Goal: Task Accomplishment & Management: Use online tool/utility

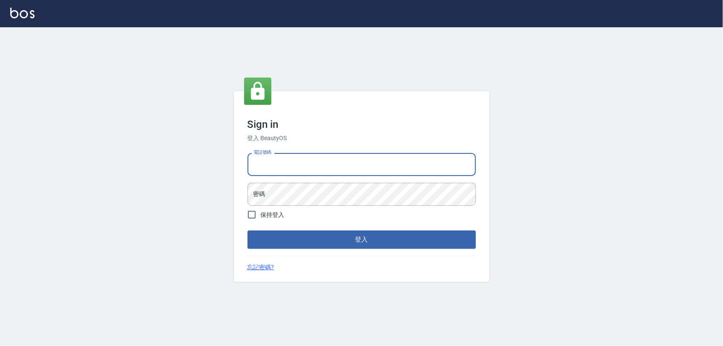
click at [352, 168] on input "電話號碼" at bounding box center [362, 164] width 228 height 23
type input "0968065108"
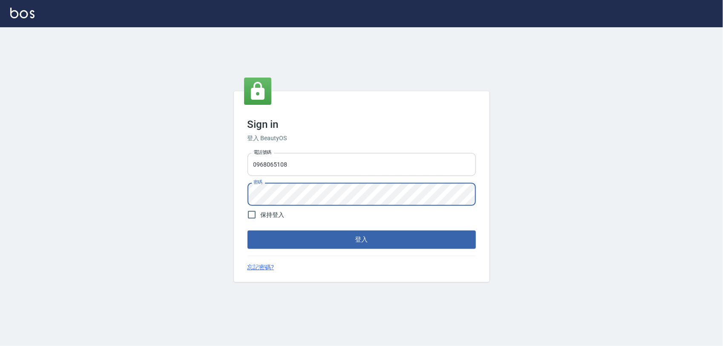
click at [248, 231] on button "登入" at bounding box center [362, 240] width 228 height 18
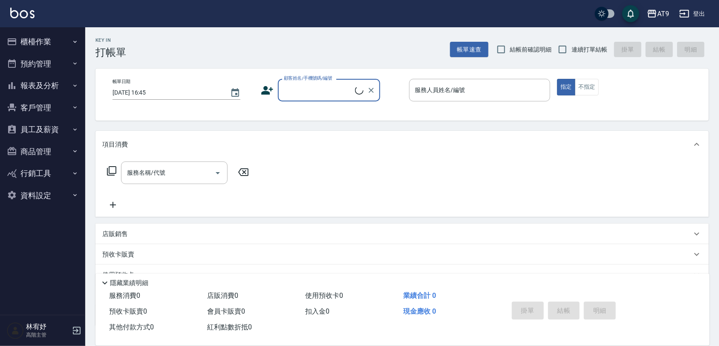
click at [48, 77] on button "報表及分析" at bounding box center [42, 86] width 78 height 22
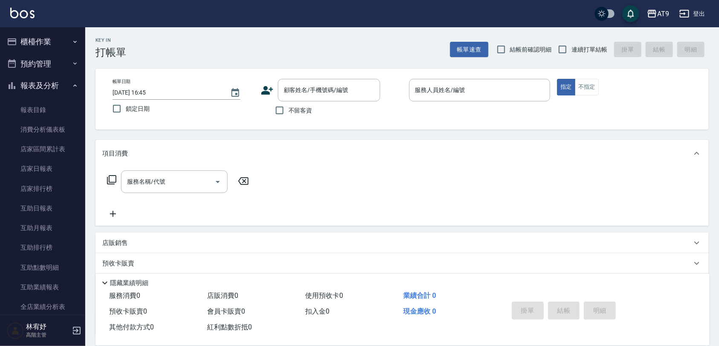
click at [46, 84] on button "報表及分析" at bounding box center [42, 86] width 78 height 22
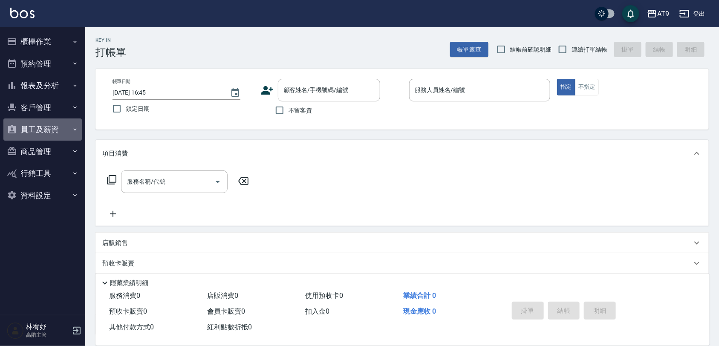
click at [47, 128] on button "員工及薪資" at bounding box center [42, 129] width 78 height 22
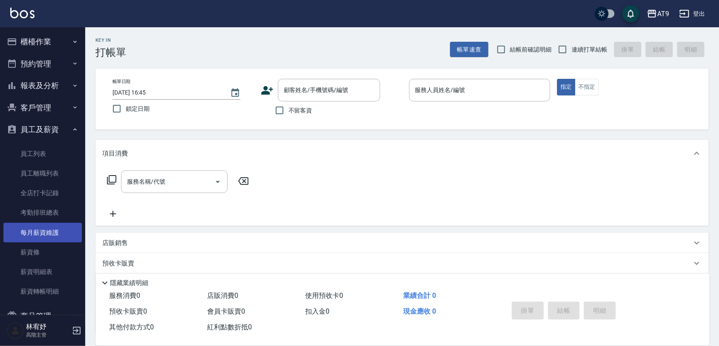
click at [50, 231] on link "每月薪資維護" at bounding box center [42, 233] width 78 height 20
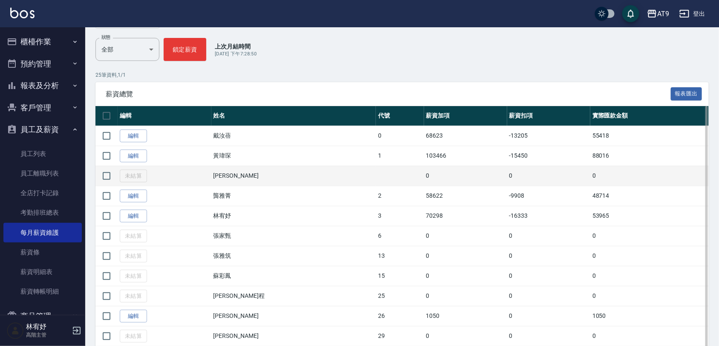
scroll to position [90, 0]
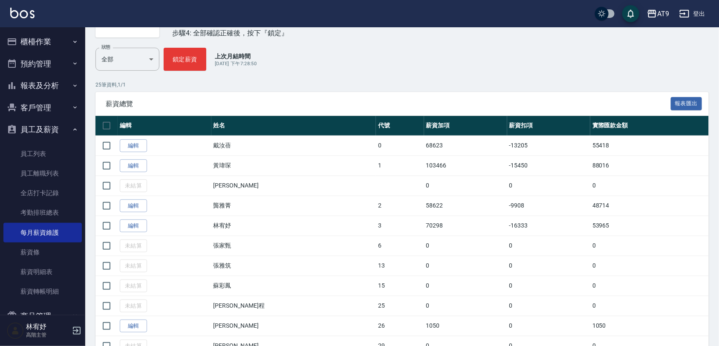
click at [62, 80] on button "報表及分析" at bounding box center [42, 86] width 78 height 22
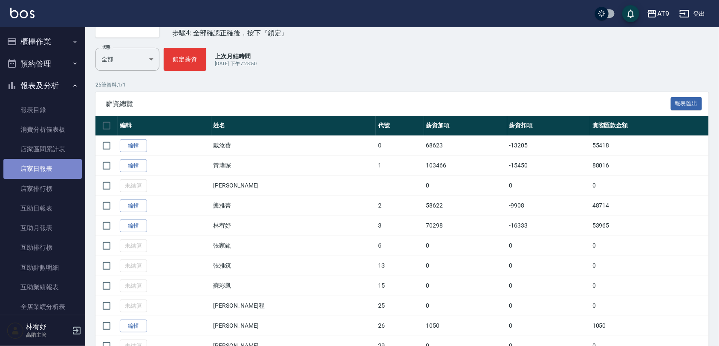
click at [66, 173] on link "店家日報表" at bounding box center [42, 169] width 78 height 20
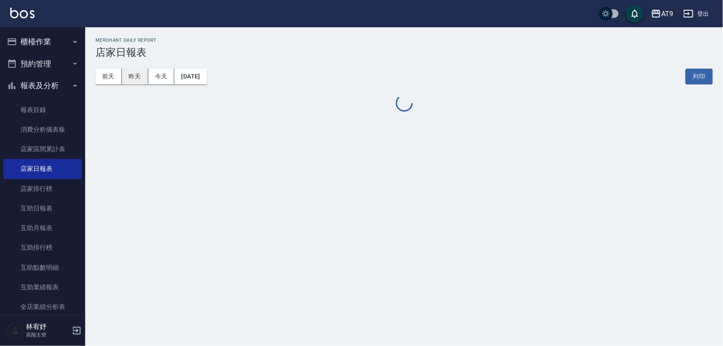
click at [133, 77] on button "昨天" at bounding box center [135, 77] width 26 height 16
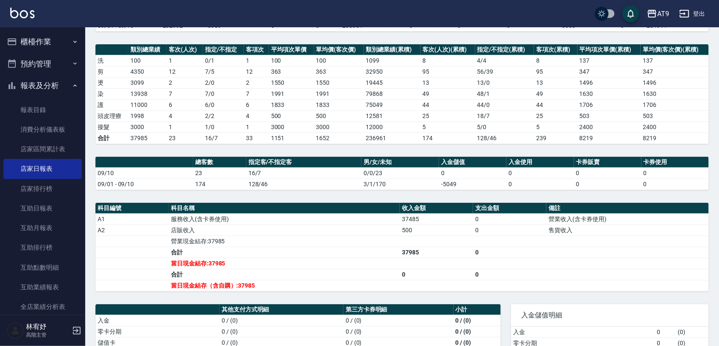
scroll to position [107, 0]
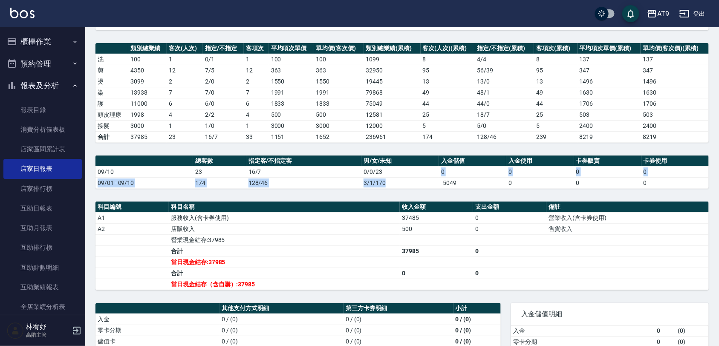
click at [420, 167] on tbody "09/10 23 16/7 0/0/23 0 0 0 0 09/01 - 09/10 174 128/46 3/1/170 -5049 0 0 0" at bounding box center [401, 177] width 613 height 22
click at [257, 91] on td "7" at bounding box center [256, 92] width 25 height 11
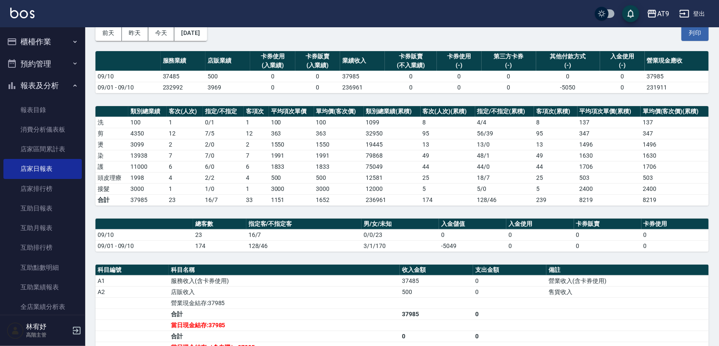
scroll to position [0, 0]
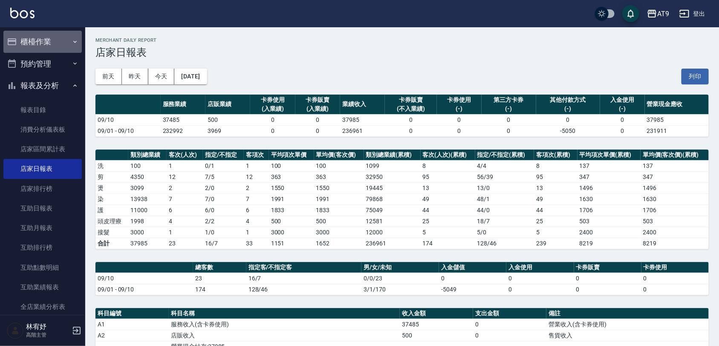
click at [52, 43] on button "櫃檯作業" at bounding box center [42, 42] width 78 height 22
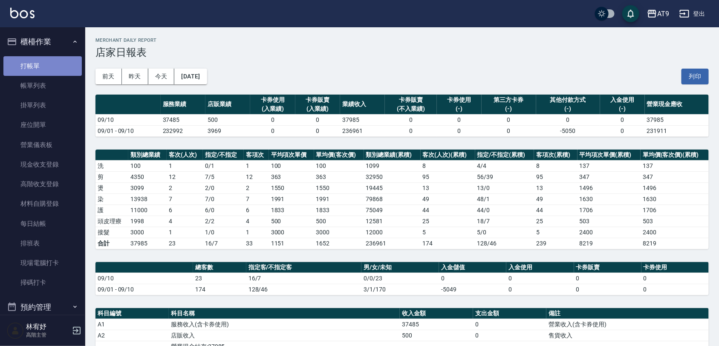
click at [43, 66] on link "打帳單" at bounding box center [42, 66] width 78 height 20
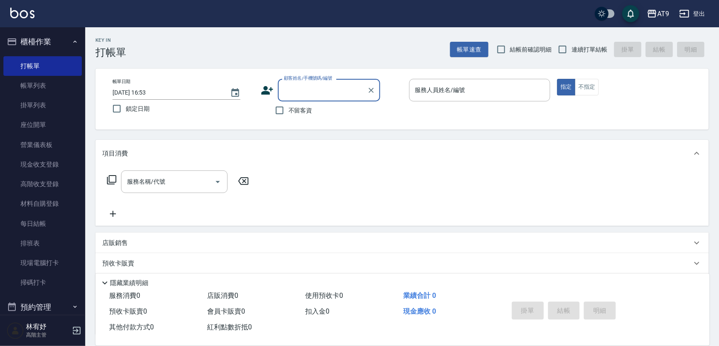
click at [313, 109] on div "不留客資" at bounding box center [320, 110] width 119 height 18
click at [302, 103] on label "不留客資" at bounding box center [292, 110] width 42 height 18
click at [288, 103] on input "不留客資" at bounding box center [280, 110] width 18 height 18
checkbox input "true"
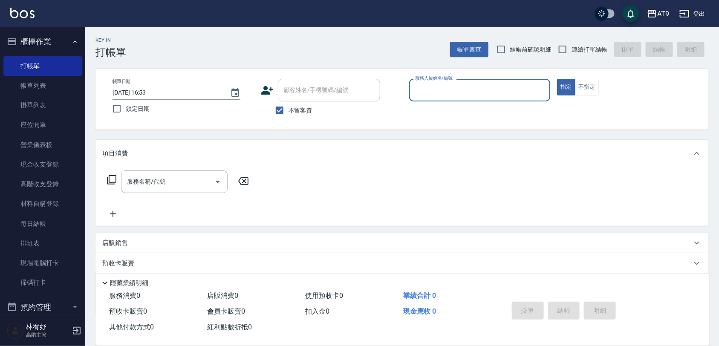
click at [580, 52] on span "連續打單結帳" at bounding box center [589, 49] width 36 height 9
click at [571, 52] on input "連續打單結帳" at bounding box center [563, 49] width 18 height 18
checkbox input "true"
click at [529, 75] on div "帳單日期 [DATE] 16:53 鎖定日期 顧客姓名/手機號碼/編號 顧客姓名/手機號碼/編號 不留客資 服務人員姓名/編號 服務人員姓名/編號 指定 不指定" at bounding box center [401, 99] width 613 height 61
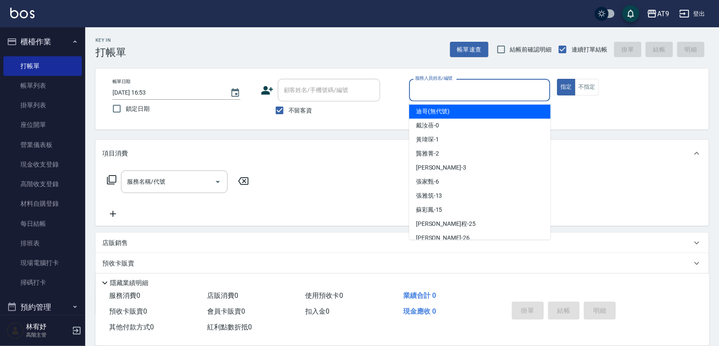
click at [519, 88] on input "服務人員姓名/編號" at bounding box center [480, 90] width 134 height 15
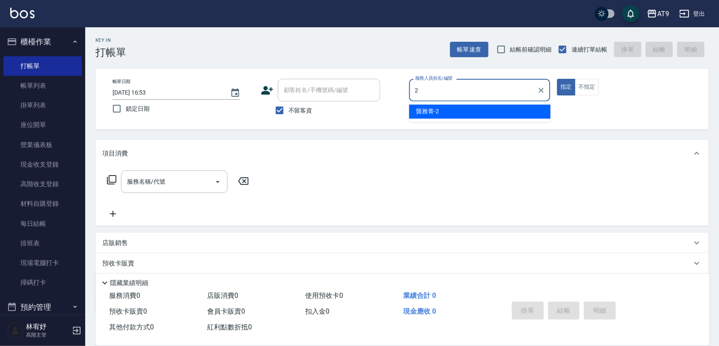
type input "2"
type button "true"
type input "[PERSON_NAME]-2"
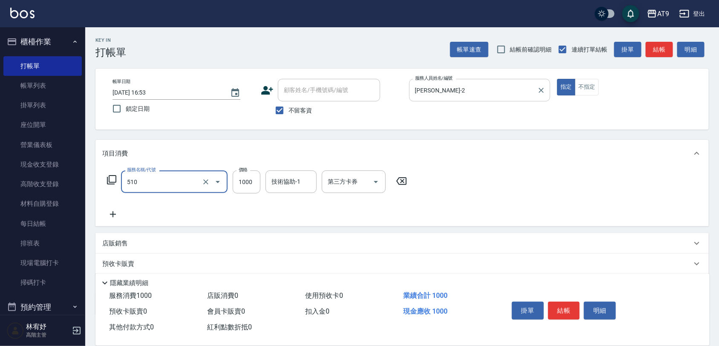
type input "染髮-2(510)"
type input "999"
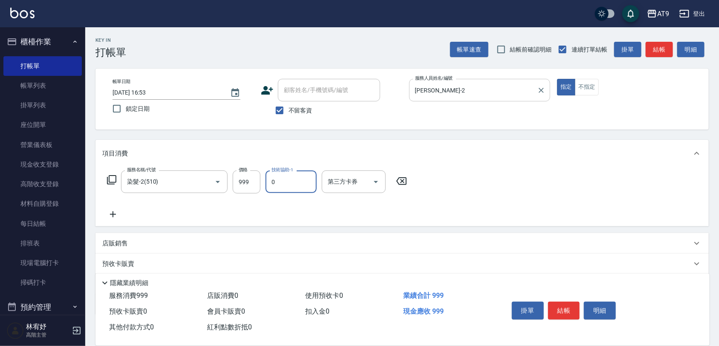
type input "[PERSON_NAME]-0"
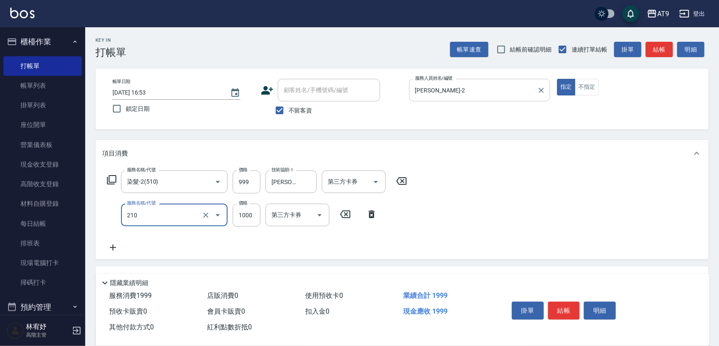
type input "燙髮(210)"
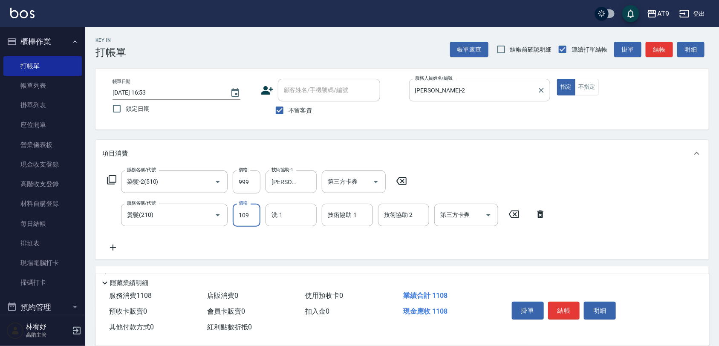
type input "109"
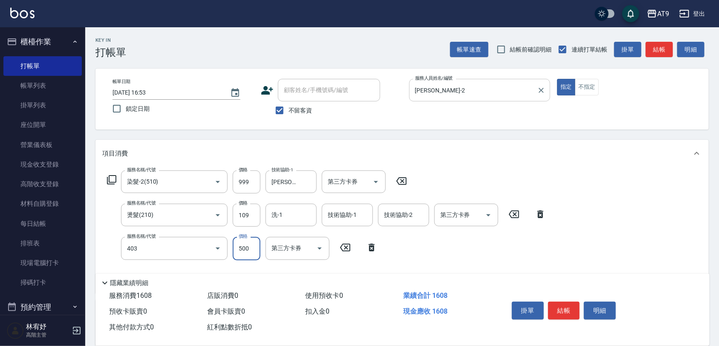
type input "天天護髮(403)"
type input "1800"
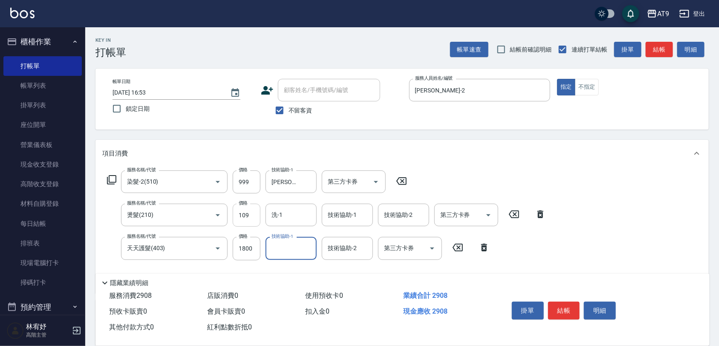
click at [254, 211] on input "109" at bounding box center [247, 215] width 28 height 23
drag, startPoint x: 254, startPoint y: 211, endPoint x: 252, endPoint y: 178, distance: 33.3
click at [254, 212] on input "109" at bounding box center [247, 215] width 28 height 23
type input "1099"
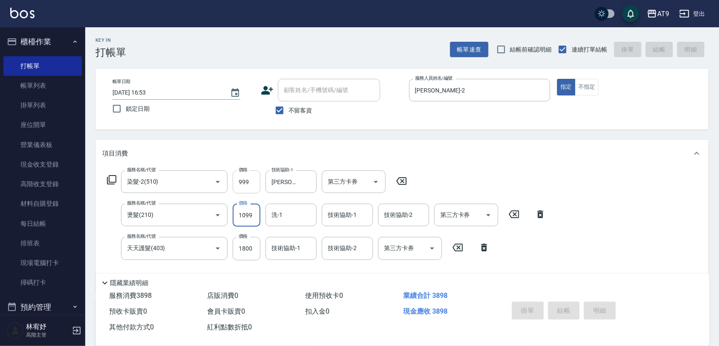
type input "[DATE] 16:54"
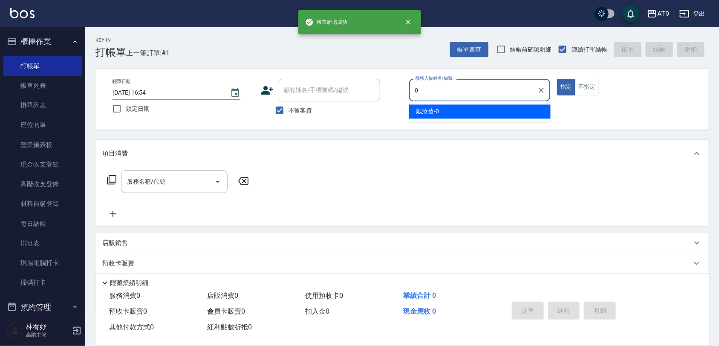
type input "[PERSON_NAME]-0"
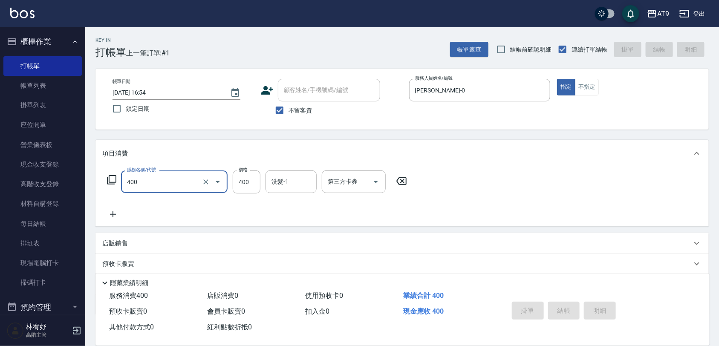
type input "400"
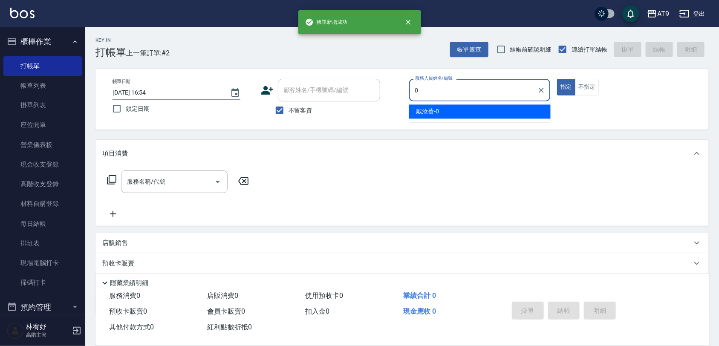
type input "[PERSON_NAME]-0"
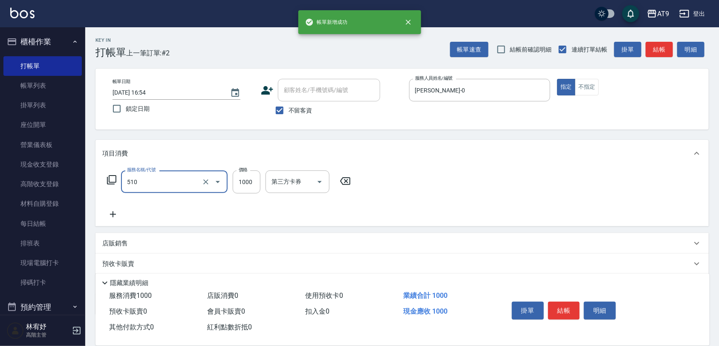
type input "染髮-2(510)"
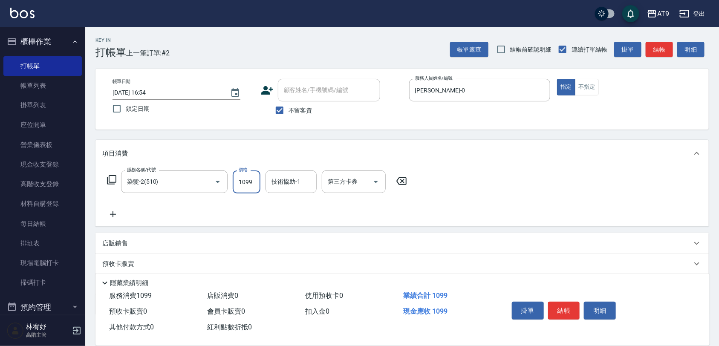
type input "1099"
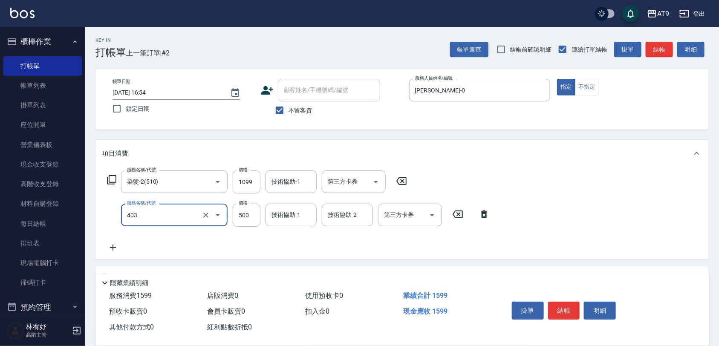
type input "天天護髮(403)"
type input "1500"
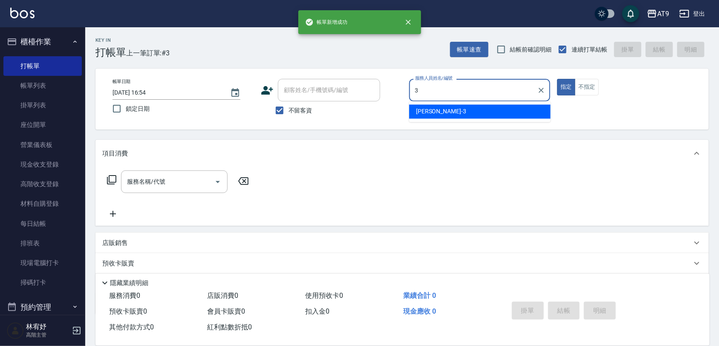
type input "FANNY-3"
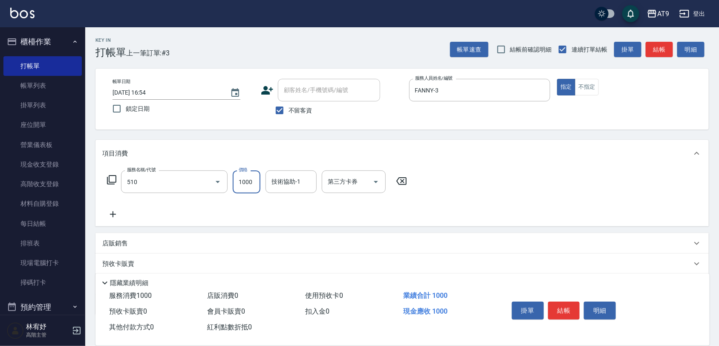
type input "染髮-2(510)"
type input "999"
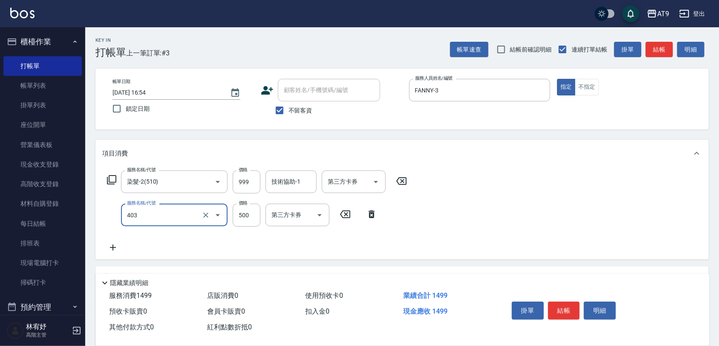
type input "天天護髮(403)"
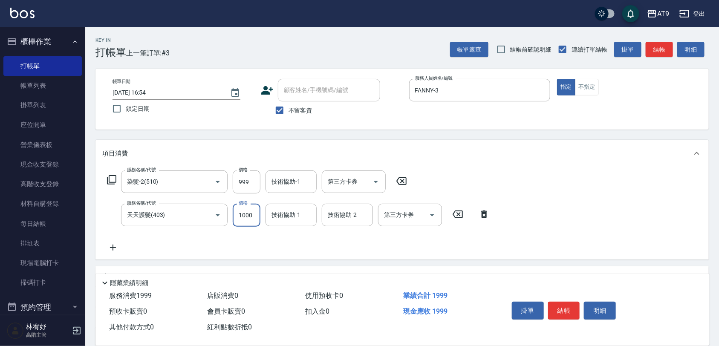
type input "1000"
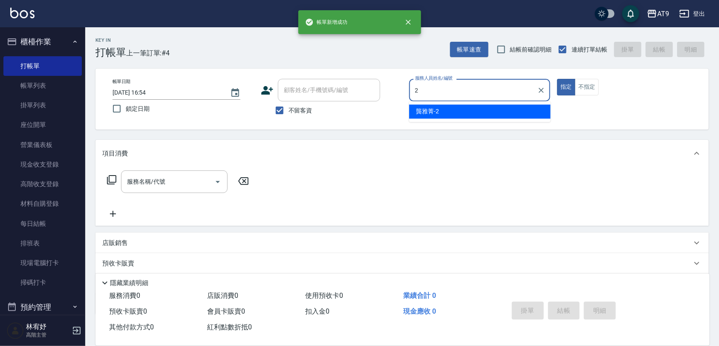
type input "[PERSON_NAME]-2"
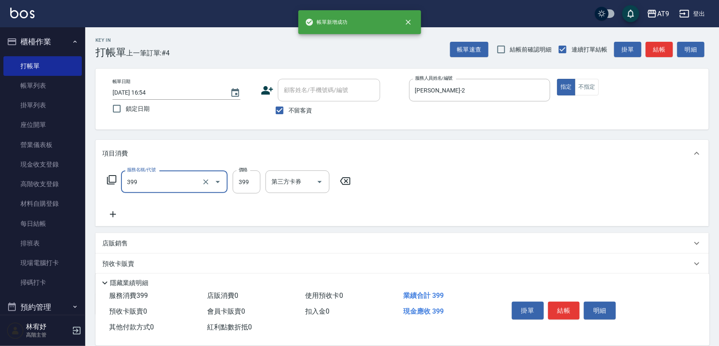
type input "海鹽SPA洗(399)"
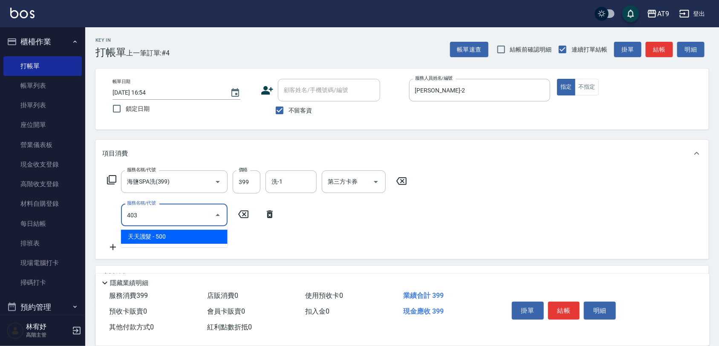
type input "天天護髮(403)"
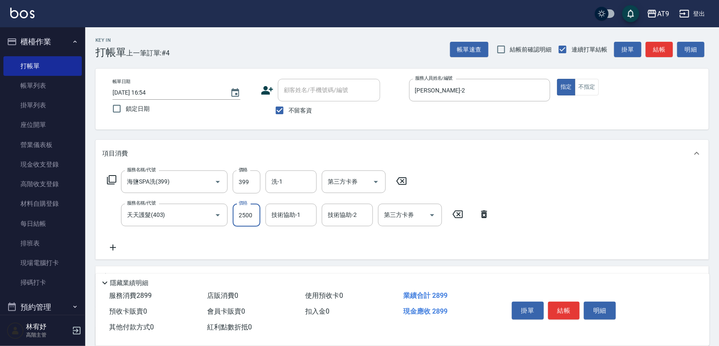
type input "2500"
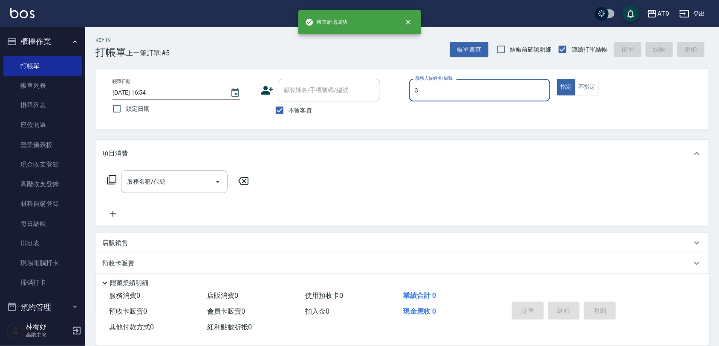
type input "FANNY-3"
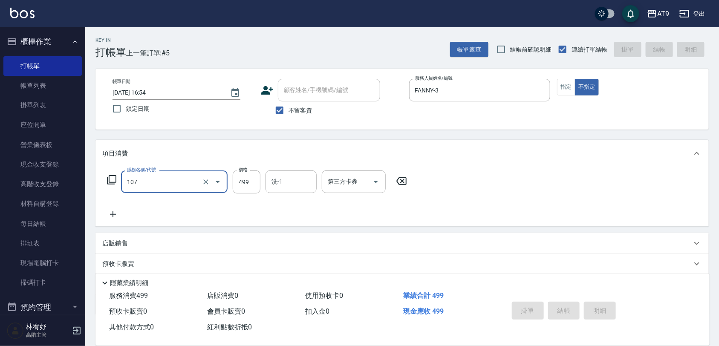
type input "107"
type input "[DATE] 16:55"
